Goal: Find specific page/section: Find specific page/section

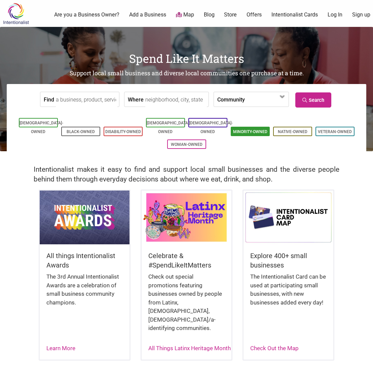
click at [251, 129] on link "Minority-Owned" at bounding box center [250, 131] width 34 height 5
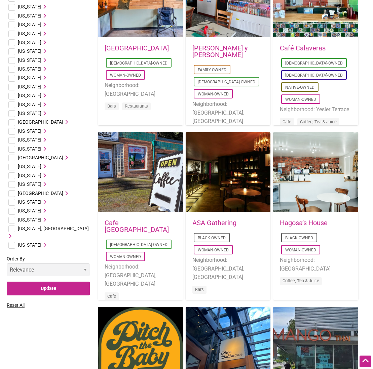
scroll to position [276, 0]
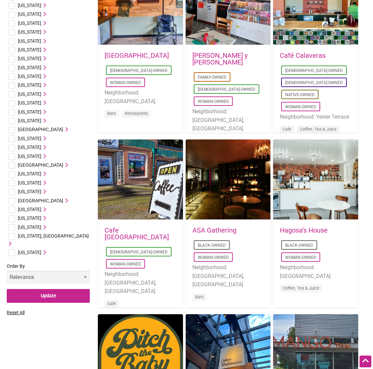
click at [12, 227] on input "checkbox" at bounding box center [11, 227] width 7 height 7
checkbox input "true"
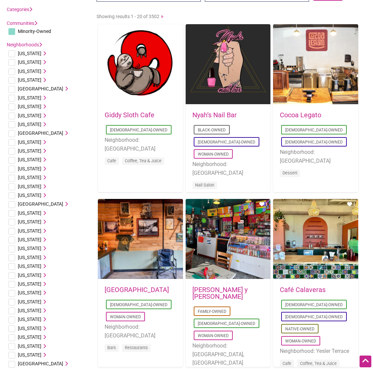
scroll to position [0, 0]
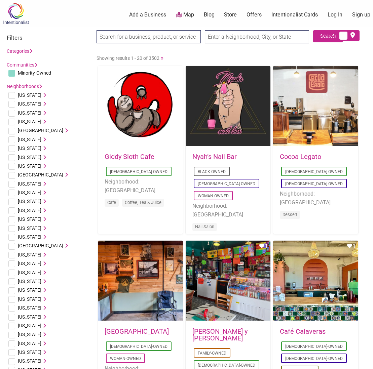
click at [248, 39] on input "text" at bounding box center [257, 36] width 104 height 13
type input "bainbridge island"
click at [96, 30] on input "Search" at bounding box center [109, 37] width 26 height 14
click at [28, 50] on link "Categories" at bounding box center [20, 50] width 26 height 5
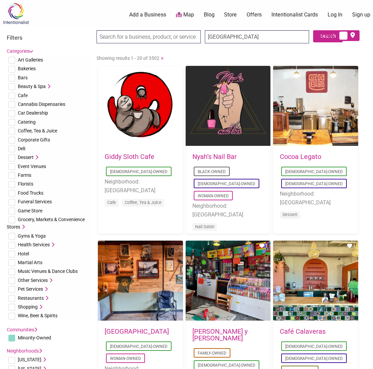
click at [28, 50] on link "Categories" at bounding box center [20, 50] width 26 height 5
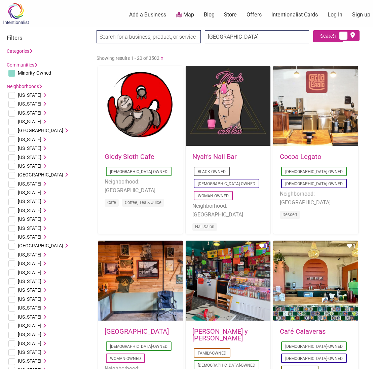
click at [28, 50] on link "Categories" at bounding box center [20, 50] width 26 height 5
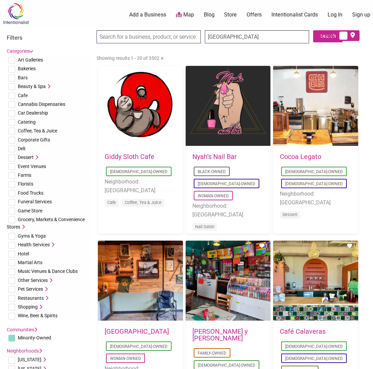
click at [28, 50] on link "Categories" at bounding box center [20, 50] width 26 height 5
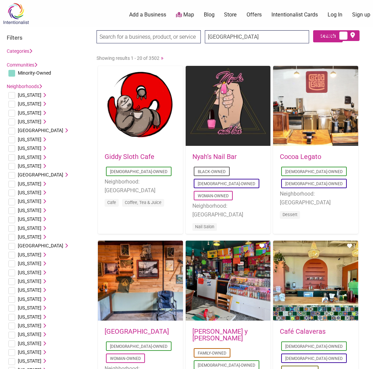
click at [32, 65] on link "Communities" at bounding box center [22, 64] width 31 height 5
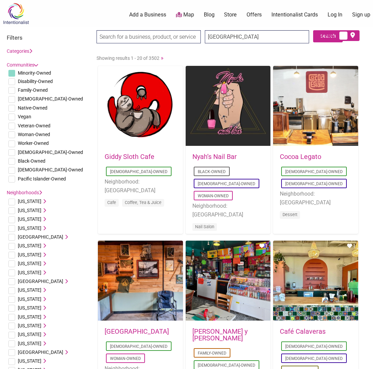
click at [12, 166] on li "[DEMOGRAPHIC_DATA]-Owned" at bounding box center [48, 169] width 83 height 9
click at [14, 72] on input "checkbox" at bounding box center [11, 73] width 7 height 7
checkbox input "false"
click at [10, 106] on input "checkbox" at bounding box center [11, 108] width 7 height 7
checkbox input "true"
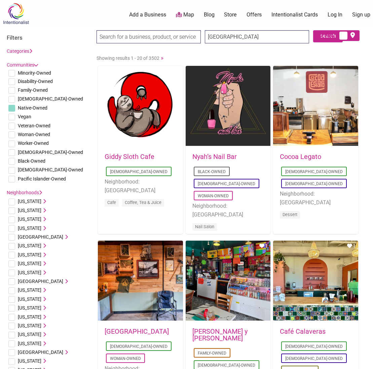
click at [352, 36] on icon at bounding box center [353, 35] width 6 height 0
click at [355, 37] on input "checkbox" at bounding box center [357, 36] width 4 height 4
checkbox input "true"
click at [30, 108] on span "Native-Owned" at bounding box center [33, 107] width 30 height 5
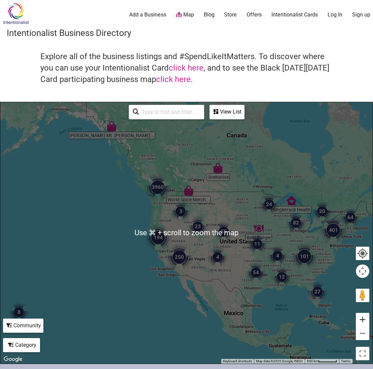
click at [363, 320] on button "Zoom in" at bounding box center [362, 319] width 13 height 13
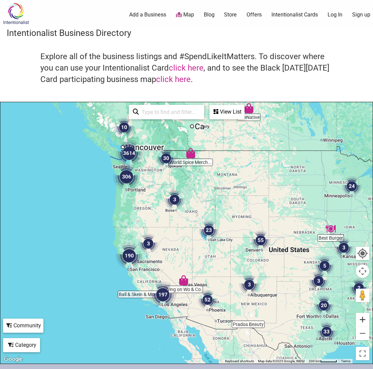
click at [363, 320] on button "Zoom in" at bounding box center [362, 319] width 13 height 13
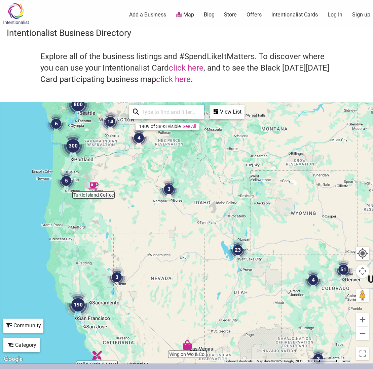
drag, startPoint x: 134, startPoint y: 196, endPoint x: 188, endPoint y: 271, distance: 91.5
click at [187, 271] on div at bounding box center [186, 233] width 372 height 262
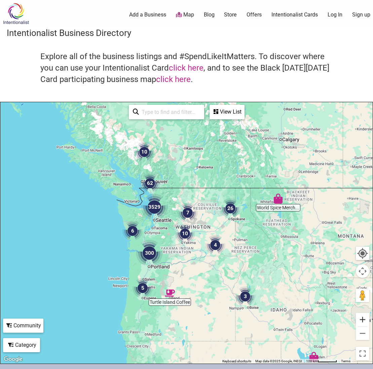
click at [362, 318] on button "Zoom in" at bounding box center [362, 319] width 13 height 13
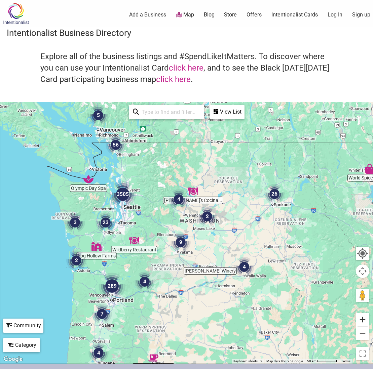
click at [362, 318] on button "Zoom in" at bounding box center [362, 319] width 13 height 13
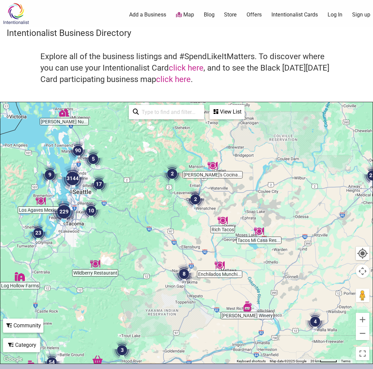
drag, startPoint x: 111, startPoint y: 216, endPoint x: 165, endPoint y: 261, distance: 70.2
click at [164, 262] on div at bounding box center [186, 233] width 372 height 262
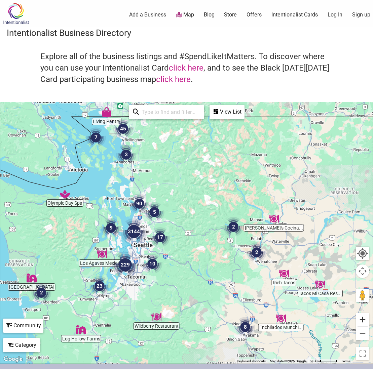
click at [363, 319] on button "Zoom in" at bounding box center [362, 319] width 13 height 13
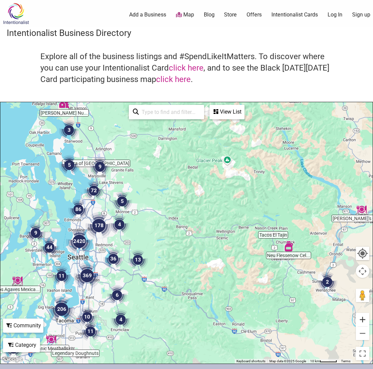
click at [363, 319] on button "Zoom in" at bounding box center [362, 319] width 13 height 13
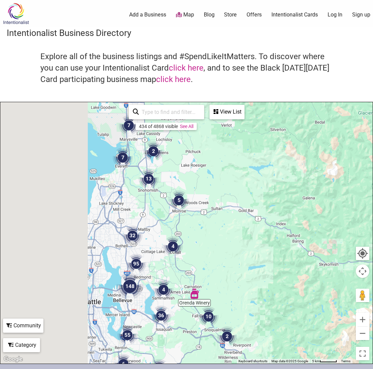
drag, startPoint x: 168, startPoint y: 278, endPoint x: 302, endPoint y: 301, distance: 135.6
click at [302, 301] on div at bounding box center [186, 233] width 372 height 262
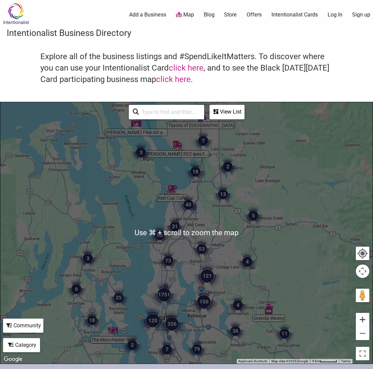
click at [361, 321] on button "Zoom in" at bounding box center [362, 319] width 13 height 13
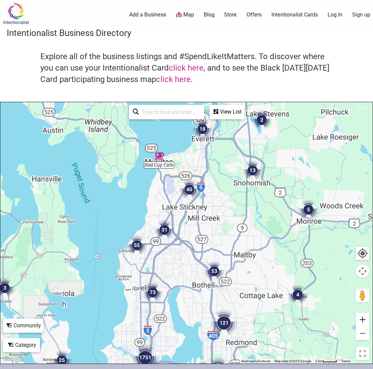
click at [361, 321] on button "Zoom in" at bounding box center [362, 319] width 13 height 13
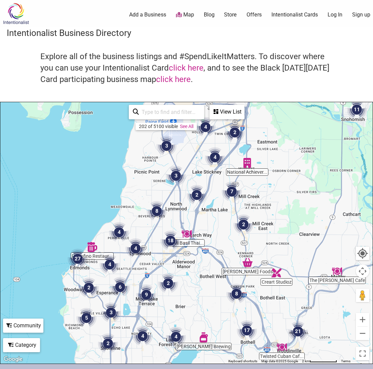
drag, startPoint x: 187, startPoint y: 266, endPoint x: 355, endPoint y: 220, distance: 174.4
click at [354, 220] on div at bounding box center [186, 233] width 372 height 262
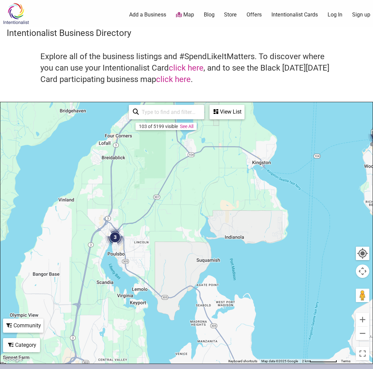
drag, startPoint x: 259, startPoint y: 251, endPoint x: 328, endPoint y: 202, distance: 85.2
click at [328, 202] on div at bounding box center [186, 233] width 372 height 262
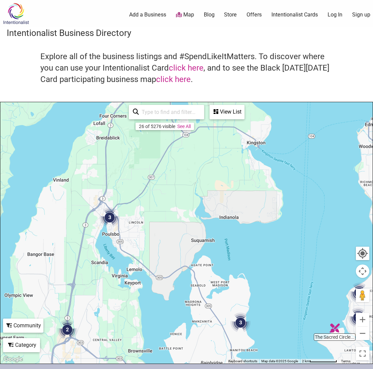
drag, startPoint x: 279, startPoint y: 258, endPoint x: 240, endPoint y: 201, distance: 68.8
click at [240, 201] on div at bounding box center [186, 233] width 372 height 262
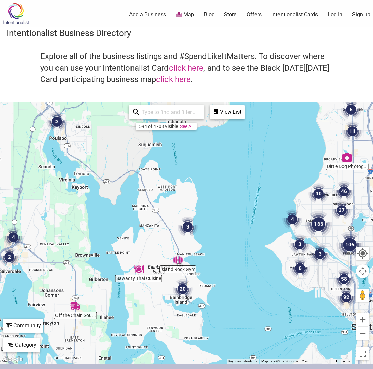
drag, startPoint x: 235, startPoint y: 240, endPoint x: 219, endPoint y: 185, distance: 58.0
click at [219, 185] on div at bounding box center [186, 233] width 372 height 262
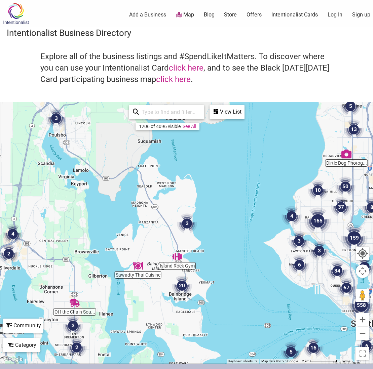
click at [179, 290] on img "20" at bounding box center [182, 286] width 20 height 20
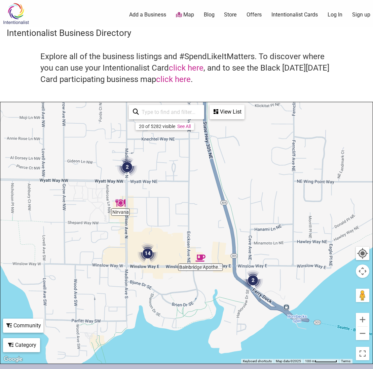
click at [147, 255] on img "14" at bounding box center [148, 253] width 20 height 20
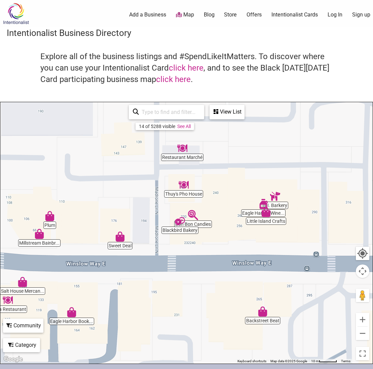
drag, startPoint x: 202, startPoint y: 280, endPoint x: 156, endPoint y: 283, distance: 46.5
click at [156, 283] on div "To navigate, press the arrow keys." at bounding box center [186, 233] width 372 height 262
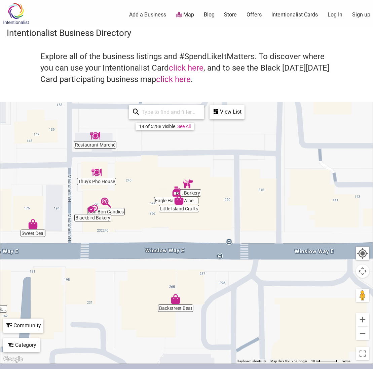
drag, startPoint x: 209, startPoint y: 281, endPoint x: 120, endPoint y: 269, distance: 90.0
click at [120, 269] on div "To navigate, press the arrow keys." at bounding box center [186, 233] width 372 height 262
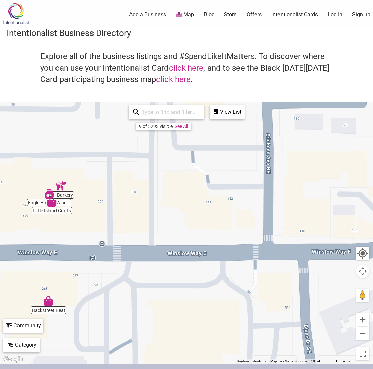
drag, startPoint x: 216, startPoint y: 264, endPoint x: 83, endPoint y: 265, distance: 132.8
click at [83, 266] on div "To navigate, press the arrow keys." at bounding box center [186, 233] width 372 height 262
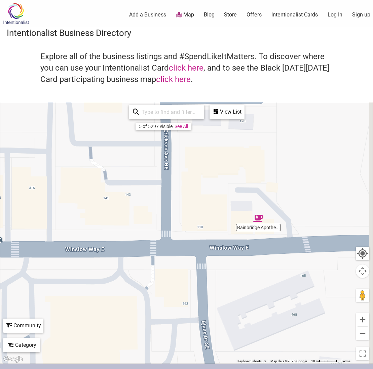
drag, startPoint x: 178, startPoint y: 268, endPoint x: 76, endPoint y: 263, distance: 102.0
click at [77, 263] on div "To navigate, press the arrow keys." at bounding box center [186, 233] width 372 height 262
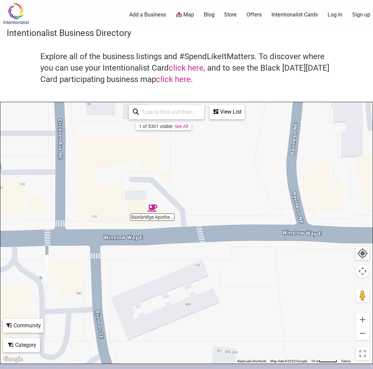
drag, startPoint x: 212, startPoint y: 180, endPoint x: 113, endPoint y: 171, distance: 99.3
click at [113, 171] on div "To navigate, press the arrow keys." at bounding box center [186, 233] width 372 height 262
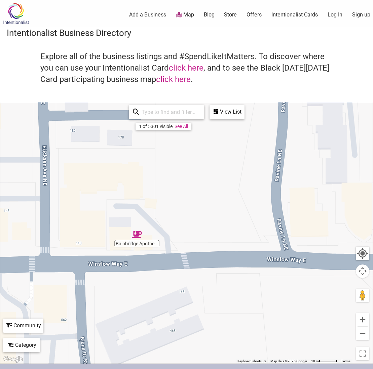
drag, startPoint x: 237, startPoint y: 209, endPoint x: 219, endPoint y: 235, distance: 31.7
click at [219, 235] on div "To navigate, press the arrow keys." at bounding box center [186, 233] width 372 height 262
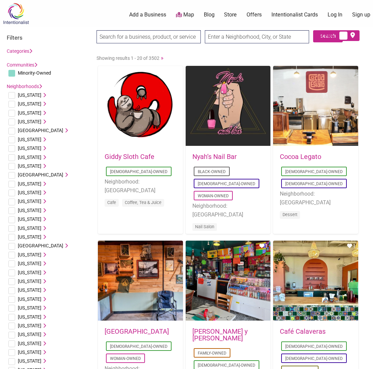
click at [233, 37] on input "text" at bounding box center [257, 36] width 104 height 13
type input "bainbridge island"
click at [96, 30] on input "Search" at bounding box center [109, 37] width 26 height 14
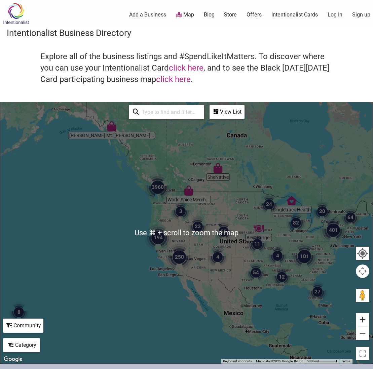
click at [362, 321] on button "Zoom in" at bounding box center [362, 319] width 13 height 13
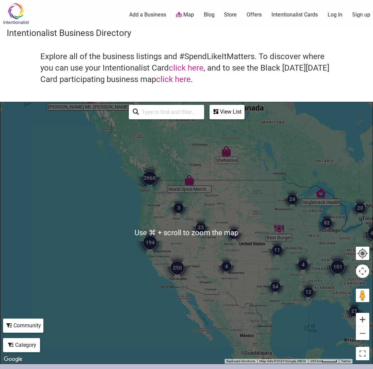
click at [362, 321] on button "Zoom in" at bounding box center [362, 319] width 13 height 13
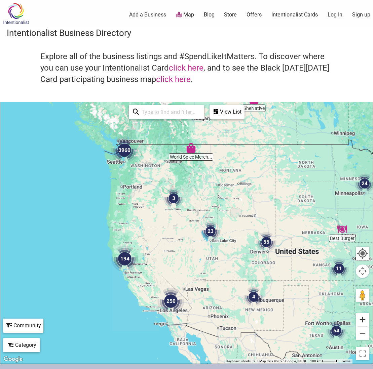
click at [362, 321] on button "Zoom in" at bounding box center [362, 319] width 13 height 13
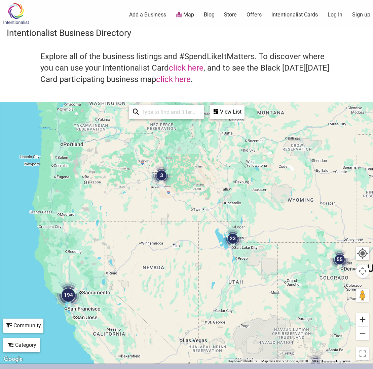
click at [362, 321] on button "Zoom in" at bounding box center [362, 319] width 13 height 13
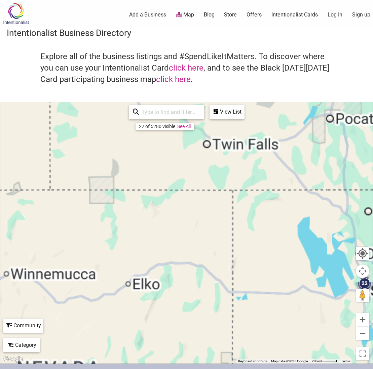
drag, startPoint x: 89, startPoint y: 186, endPoint x: 190, endPoint y: 372, distance: 210.9
click at [190, 369] on html "× Menu 0 Add a Business Map Blog Store Offers Intentionalist Cards Buy Black Ca…" at bounding box center [186, 184] width 373 height 369
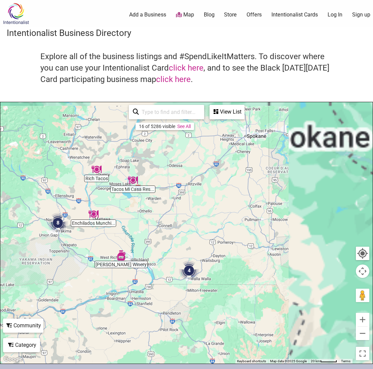
drag, startPoint x: 138, startPoint y: 263, endPoint x: 172, endPoint y: 340, distance: 84.9
click at [171, 338] on div at bounding box center [186, 233] width 372 height 262
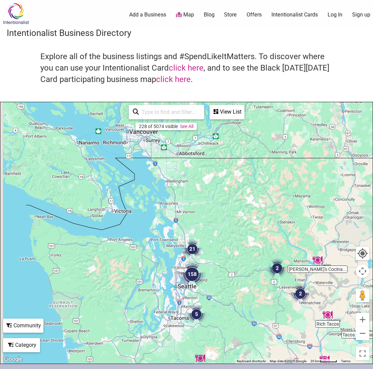
drag, startPoint x: 113, startPoint y: 255, endPoint x: 312, endPoint y: 313, distance: 208.1
click at [309, 312] on div at bounding box center [186, 233] width 372 height 262
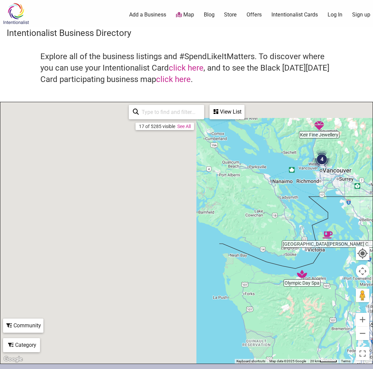
drag, startPoint x: 297, startPoint y: 295, endPoint x: 224, endPoint y: 246, distance: 87.5
click at [224, 246] on div at bounding box center [186, 233] width 372 height 262
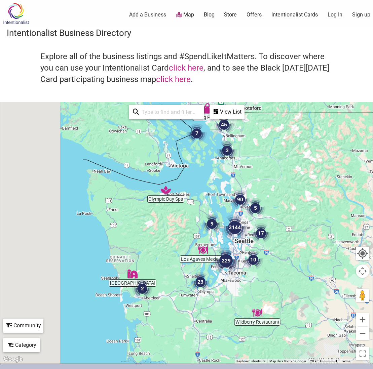
drag, startPoint x: 224, startPoint y: 275, endPoint x: 157, endPoint y: 226, distance: 83.3
click at [157, 228] on div at bounding box center [186, 233] width 372 height 262
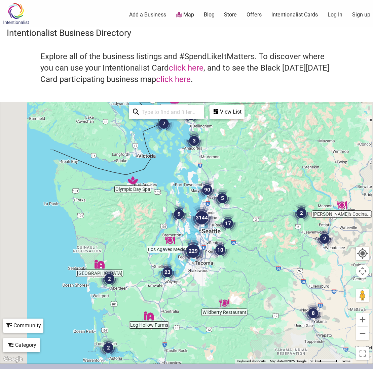
drag, startPoint x: 152, startPoint y: 232, endPoint x: 122, endPoint y: 227, distance: 31.1
click at [122, 227] on div at bounding box center [186, 233] width 372 height 262
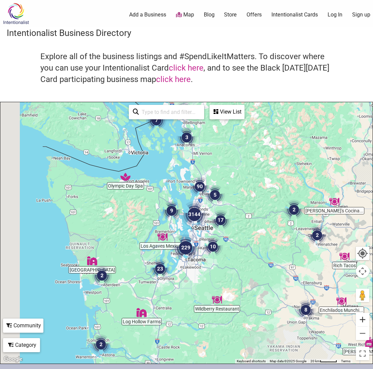
click at [362, 319] on button "Zoom in" at bounding box center [362, 319] width 13 height 13
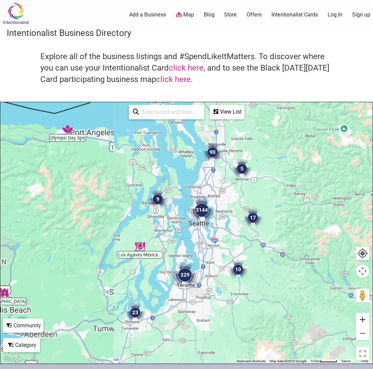
click at [362, 319] on button "Zoom in" at bounding box center [362, 319] width 13 height 13
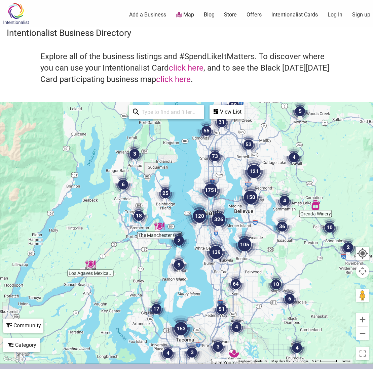
click at [162, 191] on img "25" at bounding box center [165, 193] width 20 height 20
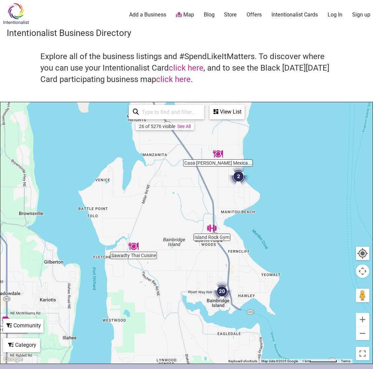
click at [239, 178] on img "2" at bounding box center [238, 176] width 20 height 20
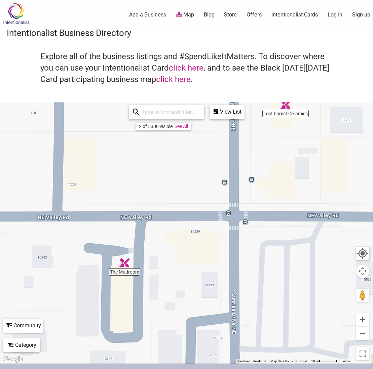
drag, startPoint x: 176, startPoint y: 228, endPoint x: 190, endPoint y: 182, distance: 48.7
click at [190, 182] on div "To navigate, press the arrow keys." at bounding box center [186, 233] width 372 height 262
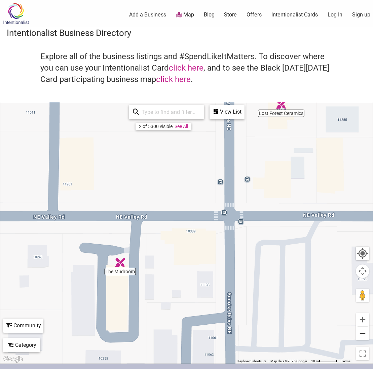
click at [362, 339] on button "Zoom out" at bounding box center [362, 333] width 13 height 13
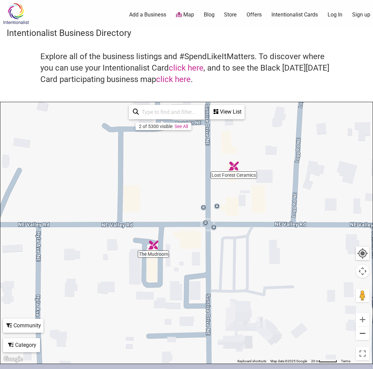
click at [362, 339] on button "Zoom out" at bounding box center [362, 333] width 13 height 13
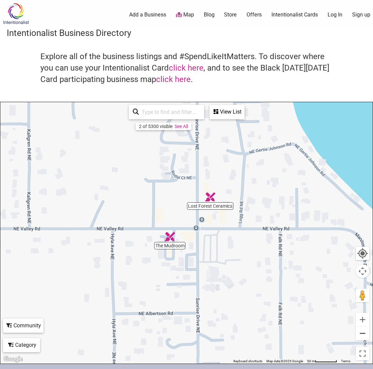
click at [362, 339] on button "Zoom out" at bounding box center [362, 333] width 13 height 13
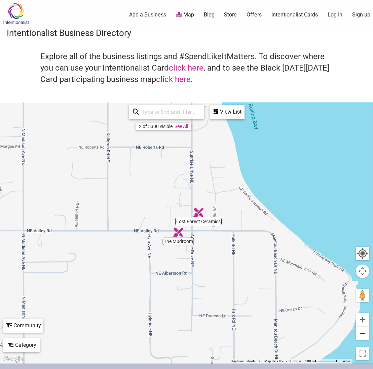
click at [362, 339] on button "Zoom out" at bounding box center [362, 333] width 13 height 13
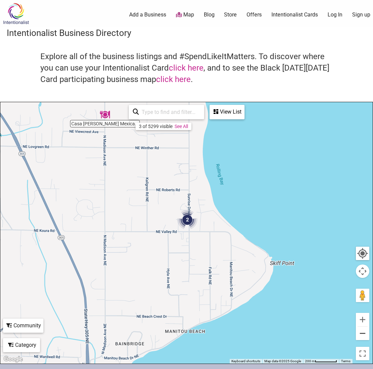
click at [362, 339] on button "Zoom out" at bounding box center [362, 333] width 13 height 13
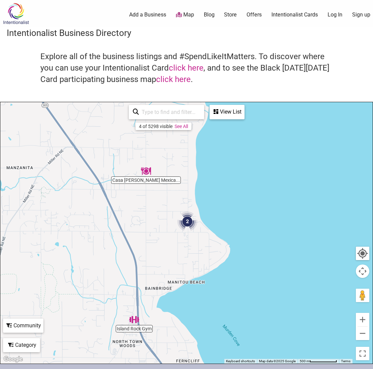
drag, startPoint x: 239, startPoint y: 298, endPoint x: 236, endPoint y: 210, distance: 87.8
click at [236, 211] on div "To navigate, press the arrow keys." at bounding box center [186, 233] width 372 height 262
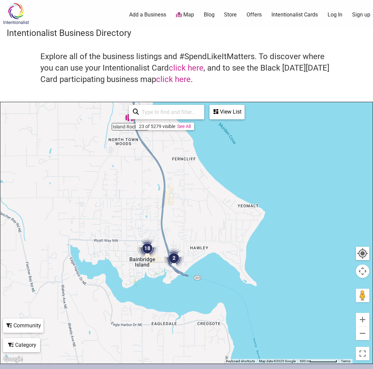
drag, startPoint x: 227, startPoint y: 239, endPoint x: 225, endPoint y: 150, distance: 89.1
click at [225, 150] on div "To navigate, press the arrow keys." at bounding box center [186, 233] width 372 height 262
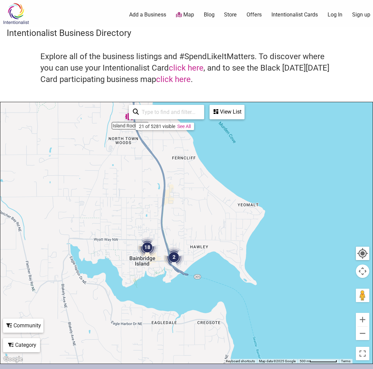
click at [172, 257] on img "2" at bounding box center [174, 257] width 20 height 20
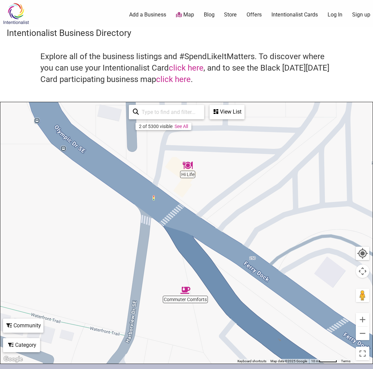
click at [185, 293] on img "Commuter Comforts" at bounding box center [185, 290] width 10 height 10
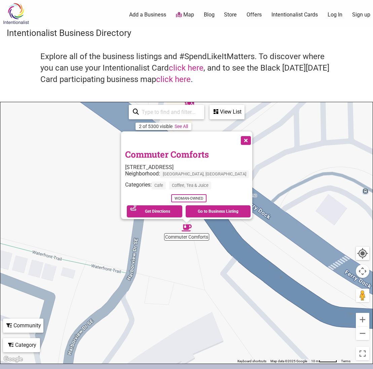
click at [245, 139] on button "Close" at bounding box center [245, 139] width 17 height 17
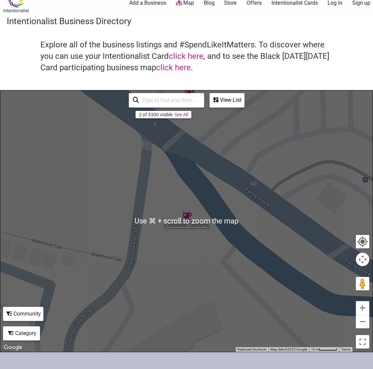
scroll to position [5, 0]
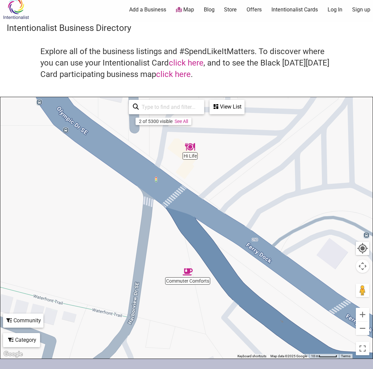
drag, startPoint x: 206, startPoint y: 183, endPoint x: 207, endPoint y: 232, distance: 48.8
click at [207, 232] on div "To navigate, press the arrow keys." at bounding box center [186, 228] width 372 height 262
click at [188, 150] on img "Hi Life" at bounding box center [190, 147] width 10 height 10
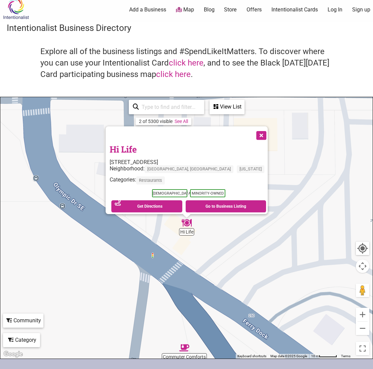
click at [252, 132] on button "Close" at bounding box center [260, 134] width 17 height 17
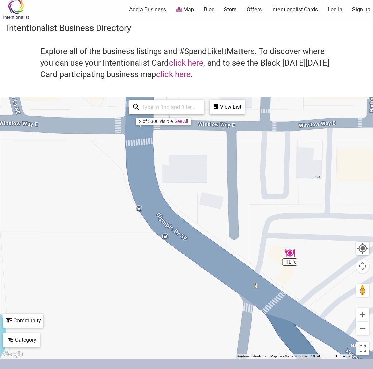
drag, startPoint x: 135, startPoint y: 181, endPoint x: 237, endPoint y: 221, distance: 109.6
click at [238, 217] on div "To navigate, press the arrow keys." at bounding box center [186, 228] width 372 height 262
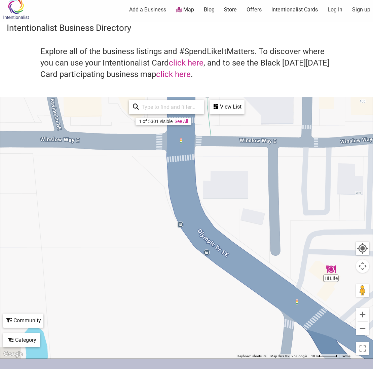
drag, startPoint x: 169, startPoint y: 245, endPoint x: 253, endPoint y: 259, distance: 85.4
click at [253, 259] on div "To navigate, press the arrow keys." at bounding box center [186, 228] width 372 height 262
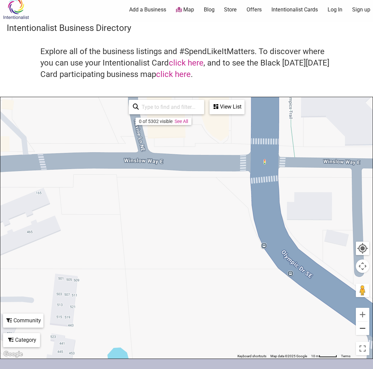
click at [357, 329] on button "Zoom out" at bounding box center [362, 328] width 13 height 13
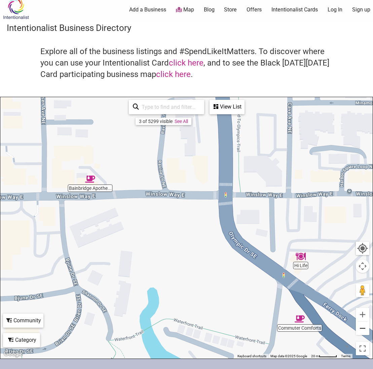
click at [357, 329] on button "Zoom out" at bounding box center [362, 328] width 13 height 13
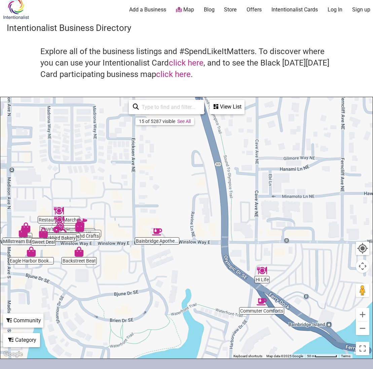
drag, startPoint x: 190, startPoint y: 257, endPoint x: 209, endPoint y: 285, distance: 33.9
click at [209, 285] on div "To navigate, press the arrow keys." at bounding box center [186, 228] width 372 height 262
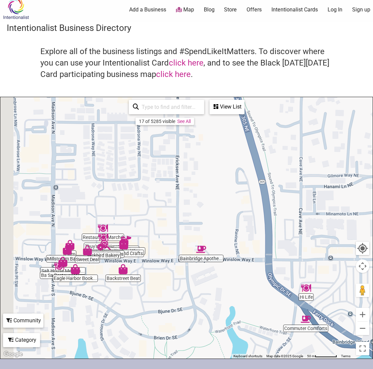
drag, startPoint x: 167, startPoint y: 276, endPoint x: 213, endPoint y: 298, distance: 51.0
click at [213, 298] on div "To navigate, press the arrow keys." at bounding box center [186, 228] width 372 height 262
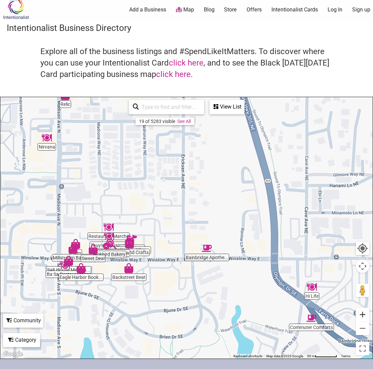
click at [361, 314] on button "Zoom in" at bounding box center [362, 314] width 13 height 13
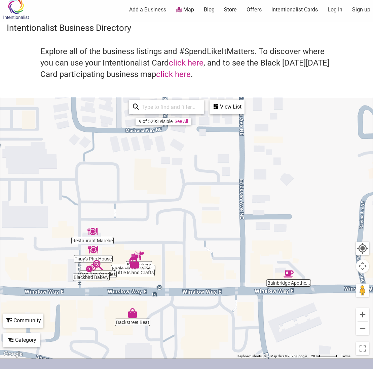
drag, startPoint x: 140, startPoint y: 303, endPoint x: 229, endPoint y: 299, distance: 89.2
click at [228, 301] on div "To navigate, press the arrow keys." at bounding box center [186, 228] width 372 height 262
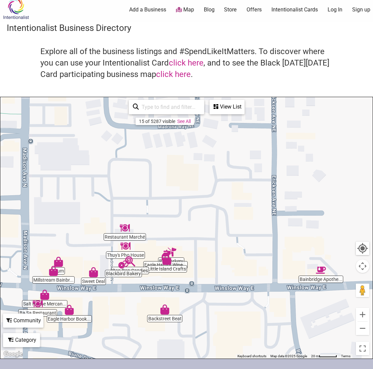
click at [163, 310] on img "Backstreet Beat" at bounding box center [165, 310] width 10 height 10
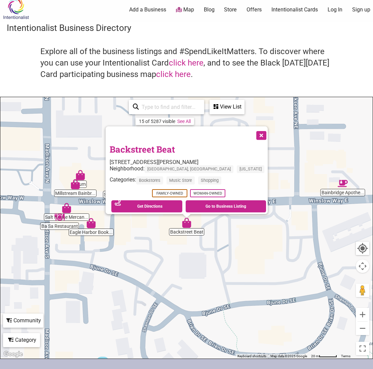
click at [252, 129] on button "Close" at bounding box center [260, 134] width 17 height 17
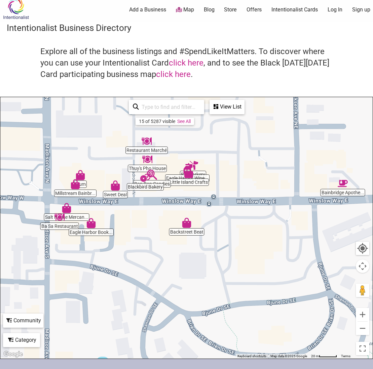
click at [89, 223] on img "Eagle Harbor Book Company" at bounding box center [91, 223] width 10 height 10
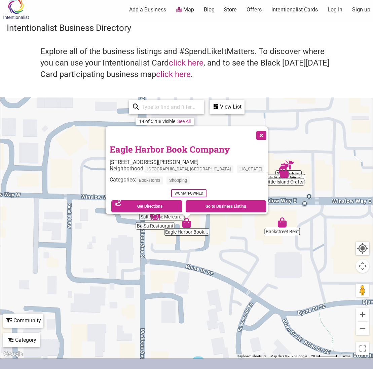
click at [252, 129] on button "Close" at bounding box center [260, 134] width 17 height 17
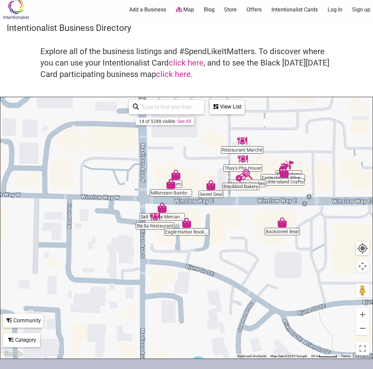
click at [164, 208] on img "Salt House Mercantile" at bounding box center [162, 208] width 10 height 10
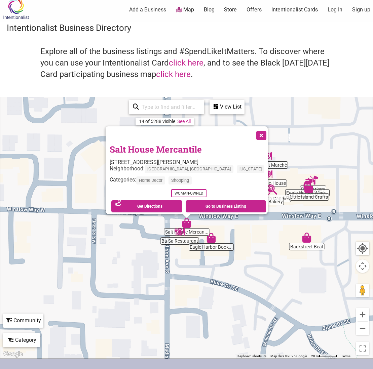
click at [252, 132] on button "Close" at bounding box center [260, 134] width 17 height 17
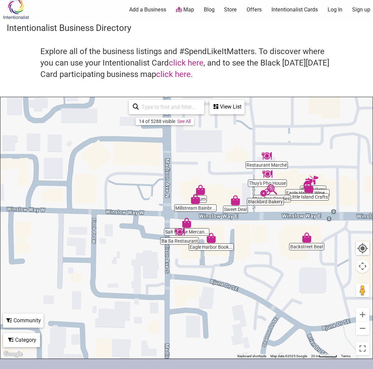
click at [267, 196] on img "Blackbird Bakery" at bounding box center [265, 193] width 10 height 10
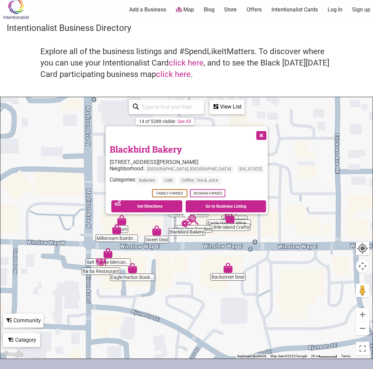
click at [252, 132] on button "Close" at bounding box center [260, 134] width 17 height 17
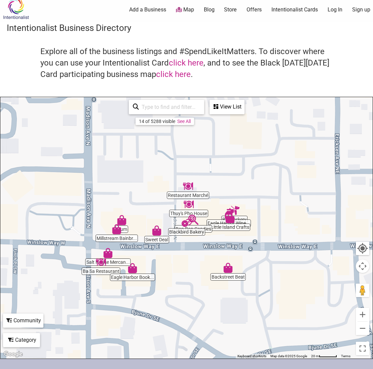
click at [192, 220] on img "Bon Bon Candies" at bounding box center [193, 220] width 10 height 10
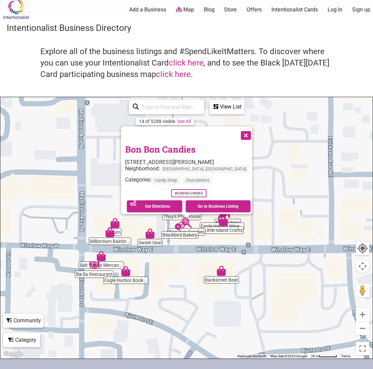
click at [246, 131] on button "Close" at bounding box center [245, 134] width 17 height 17
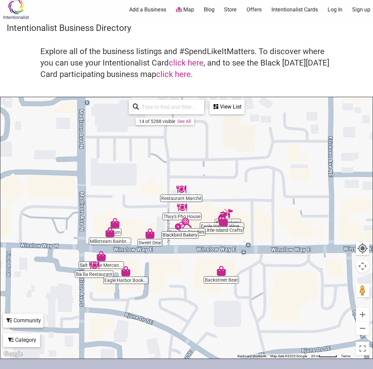
click at [181, 188] on img "Restaurant Marché" at bounding box center [181, 189] width 10 height 10
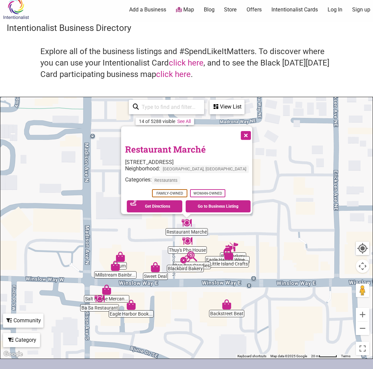
click at [188, 241] on img "Thuy's Pho House" at bounding box center [187, 241] width 10 height 10
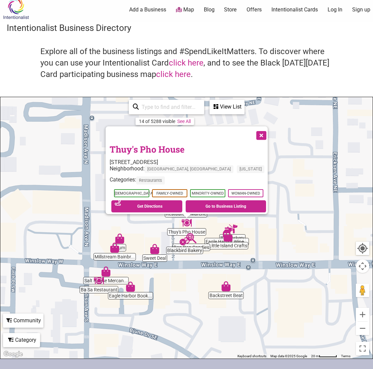
click at [229, 240] on img "Little Island Crafts" at bounding box center [228, 237] width 10 height 10
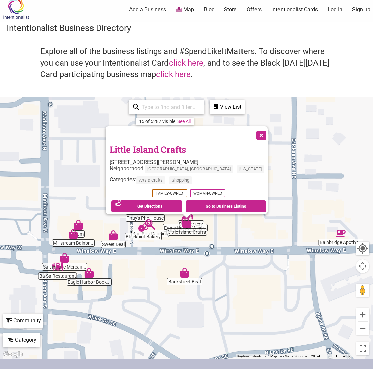
click at [201, 229] on div "To navigate, press the arrow keys. Little Island Crafts [STREET_ADDRESS][PERSON…" at bounding box center [186, 228] width 372 height 262
click at [194, 223] on div "To navigate, press the arrow keys. Little Island Crafts [STREET_ADDRESS][PERSON…" at bounding box center [186, 228] width 372 height 262
click at [187, 218] on div at bounding box center [186, 216] width 8 height 4
click at [257, 134] on button "Close" at bounding box center [260, 134] width 17 height 17
